Goal: Transaction & Acquisition: Purchase product/service

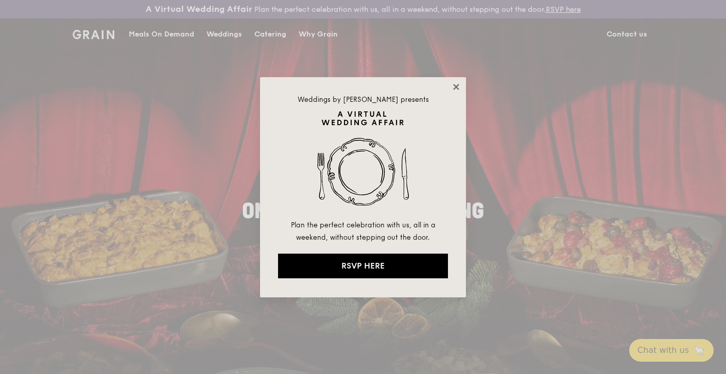
click at [460, 87] on icon at bounding box center [455, 86] width 9 height 9
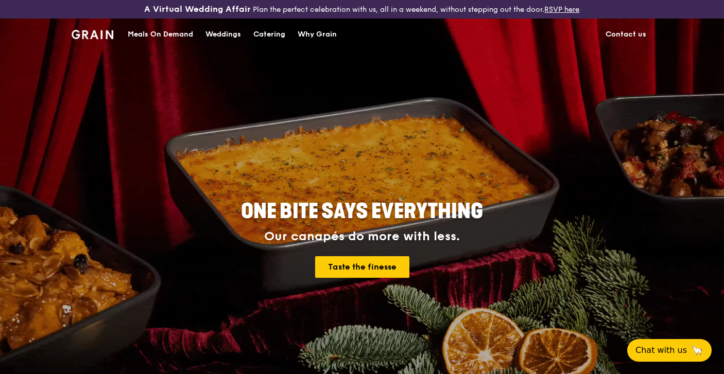
click at [182, 39] on div "Meals On Demand" at bounding box center [160, 34] width 65 height 31
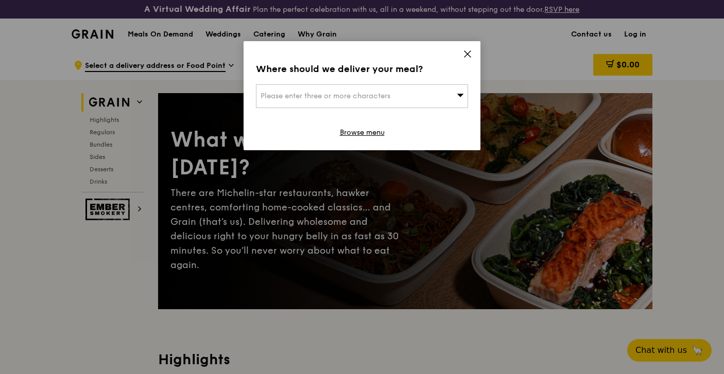
click at [464, 52] on icon at bounding box center [467, 53] width 9 height 9
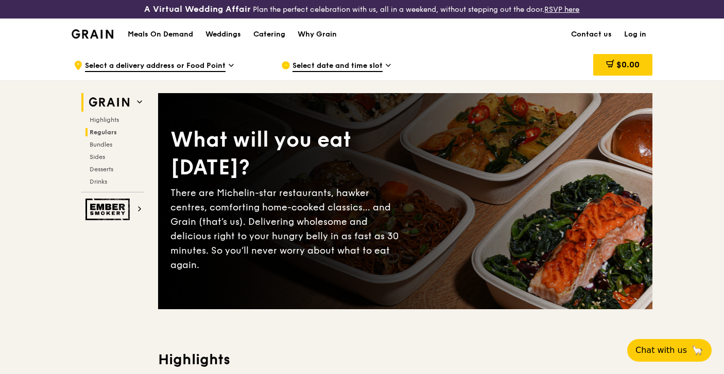
click at [113, 134] on span "Regulars" at bounding box center [103, 132] width 27 height 7
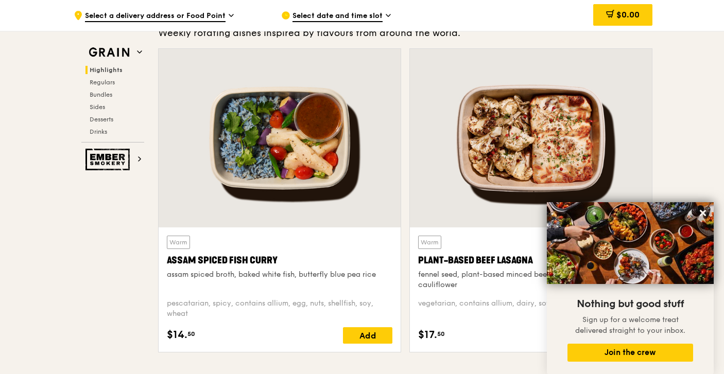
scroll to position [335, 0]
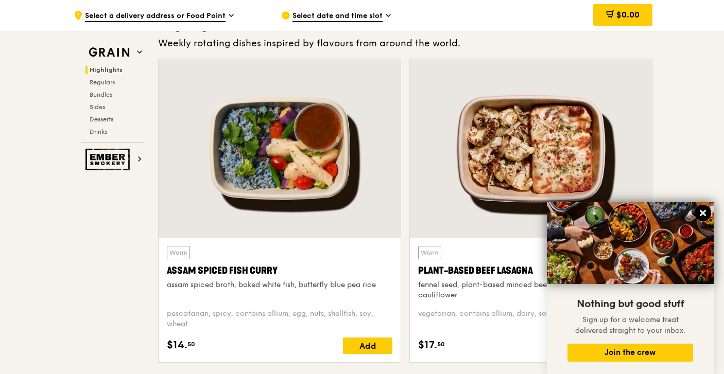
click at [701, 213] on icon at bounding box center [702, 212] width 9 height 9
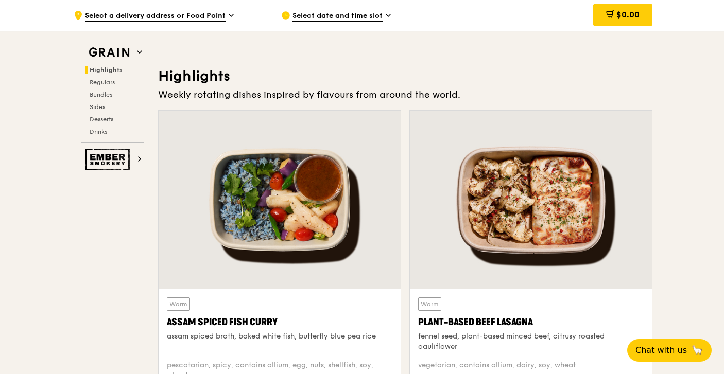
scroll to position [180, 0]
